Goal: Information Seeking & Learning: Find specific fact

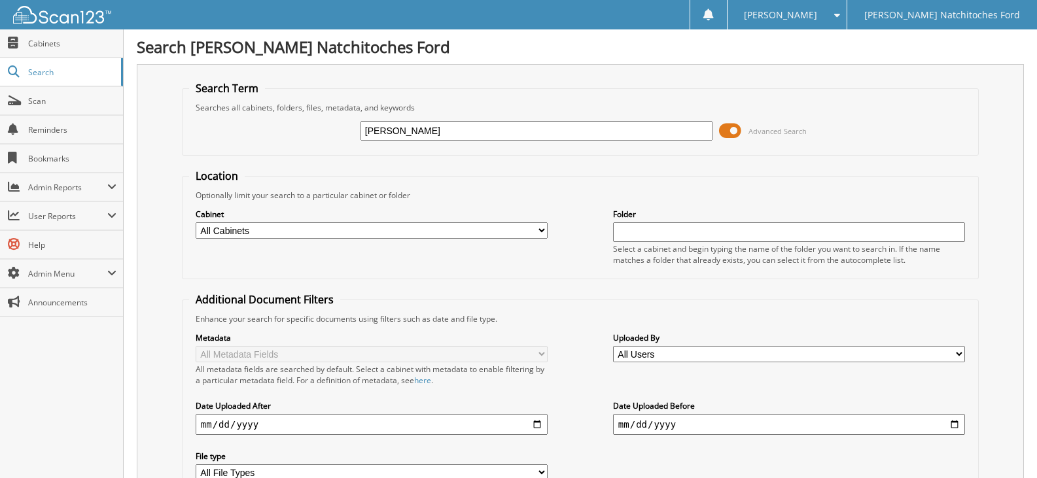
type input "[PERSON_NAME]"
click at [293, 232] on select "All Cabinets ACCOUNTS PAYABLE ACCOUNTS PAYABLE JG ACCOUNTS RECEIVABLE ACTIVE EM…" at bounding box center [372, 231] width 352 height 16
select select "16732"
click at [196, 223] on select "All Cabinets ACCOUNTS PAYABLE ACCOUNTS PAYABLE JG ACCOUNTS RECEIVABLE ACTIVE EM…" at bounding box center [372, 231] width 352 height 16
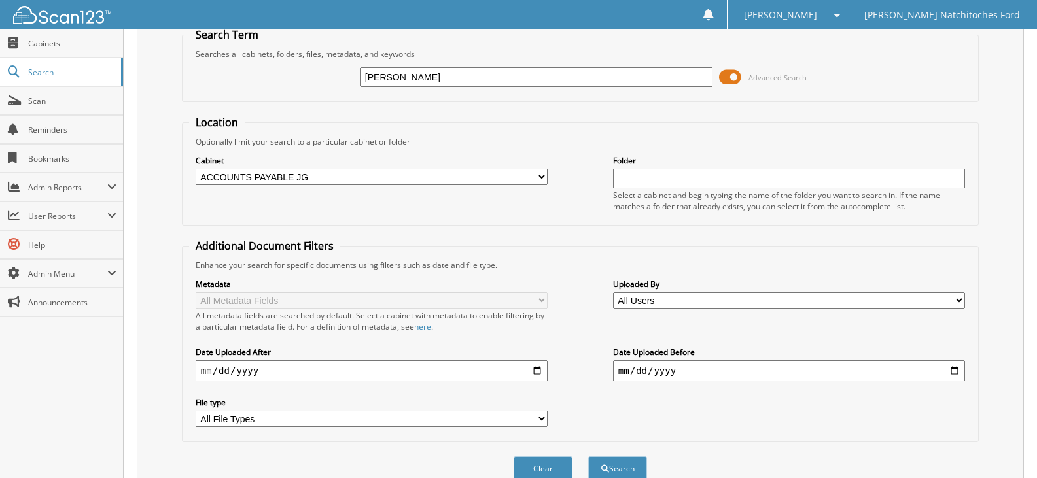
scroll to position [116, 0]
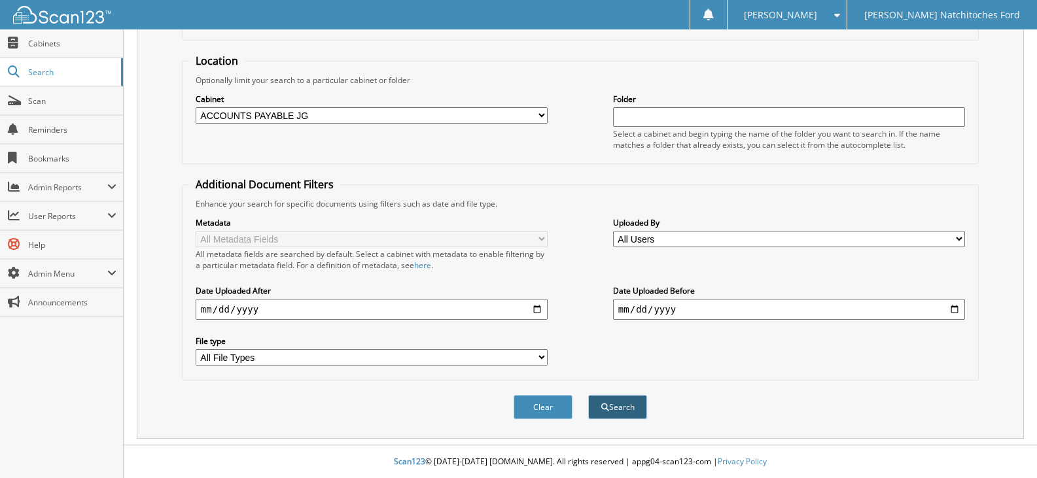
click at [635, 402] on button "Search" at bounding box center [617, 407] width 59 height 24
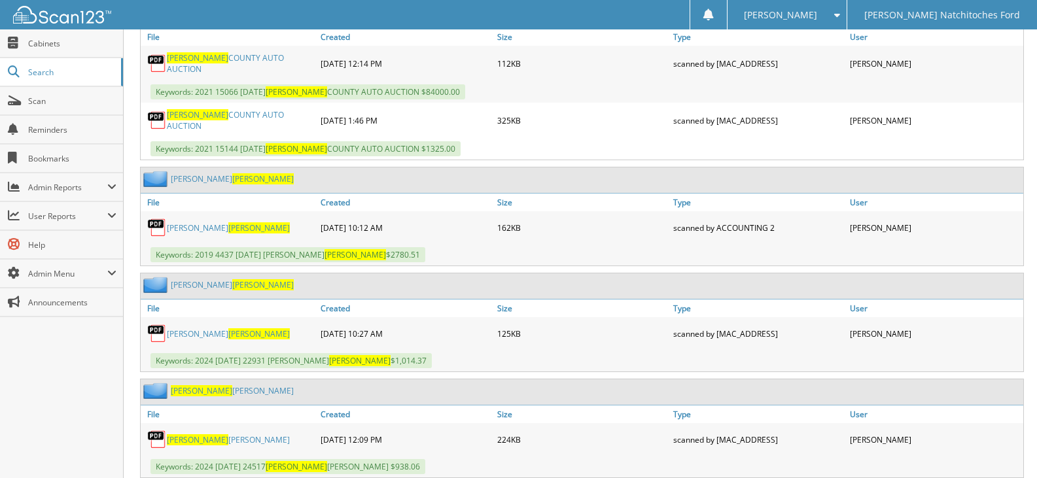
scroll to position [664, 0]
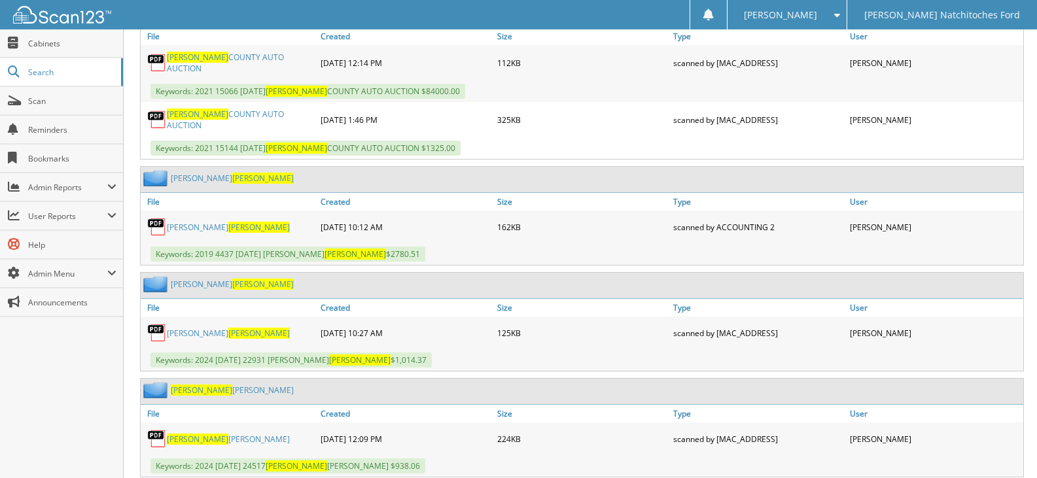
click at [175, 222] on link "[PERSON_NAME]" at bounding box center [228, 227] width 123 height 11
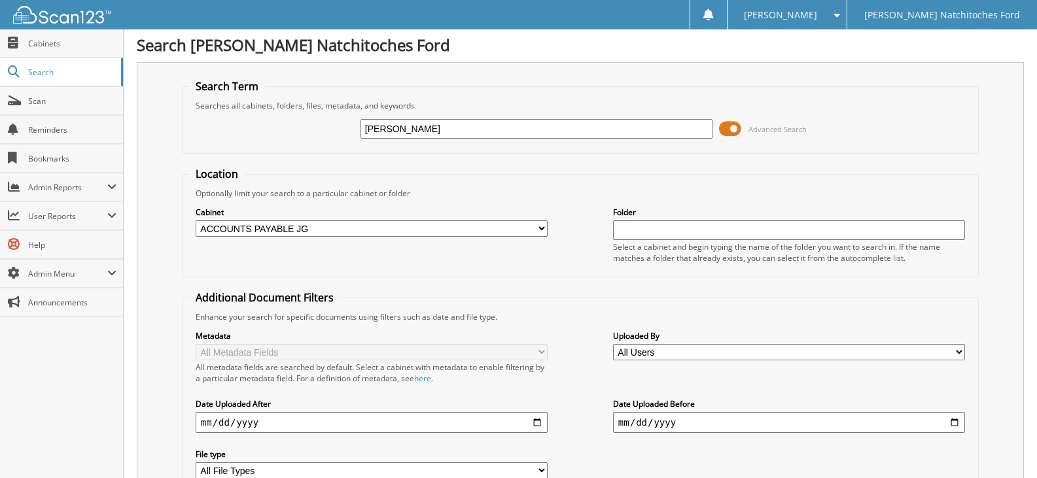
scroll to position [0, 0]
drag, startPoint x: 408, startPoint y: 134, endPoint x: 357, endPoint y: 131, distance: 50.5
click at [357, 131] on div "[PERSON_NAME] Advanced Search" at bounding box center [580, 130] width 783 height 35
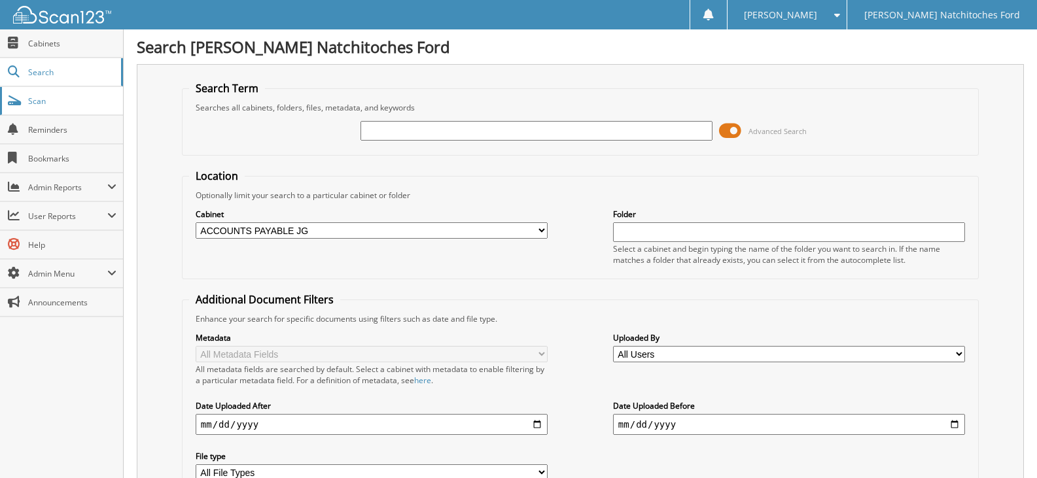
click at [49, 98] on span "Scan" at bounding box center [72, 101] width 88 height 11
